Goal: Task Accomplishment & Management: Manage account settings

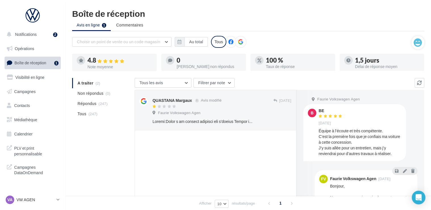
click at [87, 85] on ul "A traiter (2) Non répondus (0) Répondus (247) Tous (247)" at bounding box center [102, 98] width 60 height 41
click at [87, 82] on ul "A traiter (2) Non répondus (0) Répondus (247) Tous (247)" at bounding box center [102, 98] width 60 height 41
click at [89, 90] on span "Non répondus" at bounding box center [91, 93] width 26 height 6
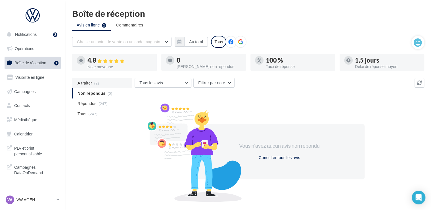
click at [89, 84] on span "A traiter" at bounding box center [85, 83] width 14 height 6
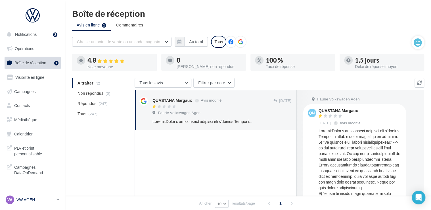
click at [40, 199] on p "VW AGEN" at bounding box center [35, 200] width 38 height 6
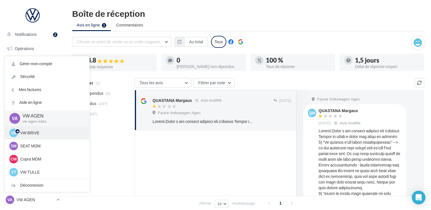
click at [39, 133] on p "VW BRIVE" at bounding box center [51, 133] width 62 height 6
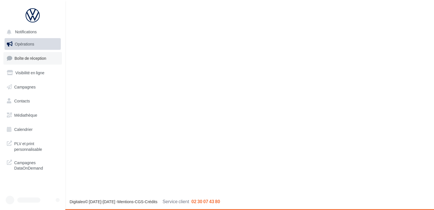
click at [31, 57] on span "Boîte de réception" at bounding box center [30, 58] width 32 height 5
